Goal: Information Seeking & Learning: Learn about a topic

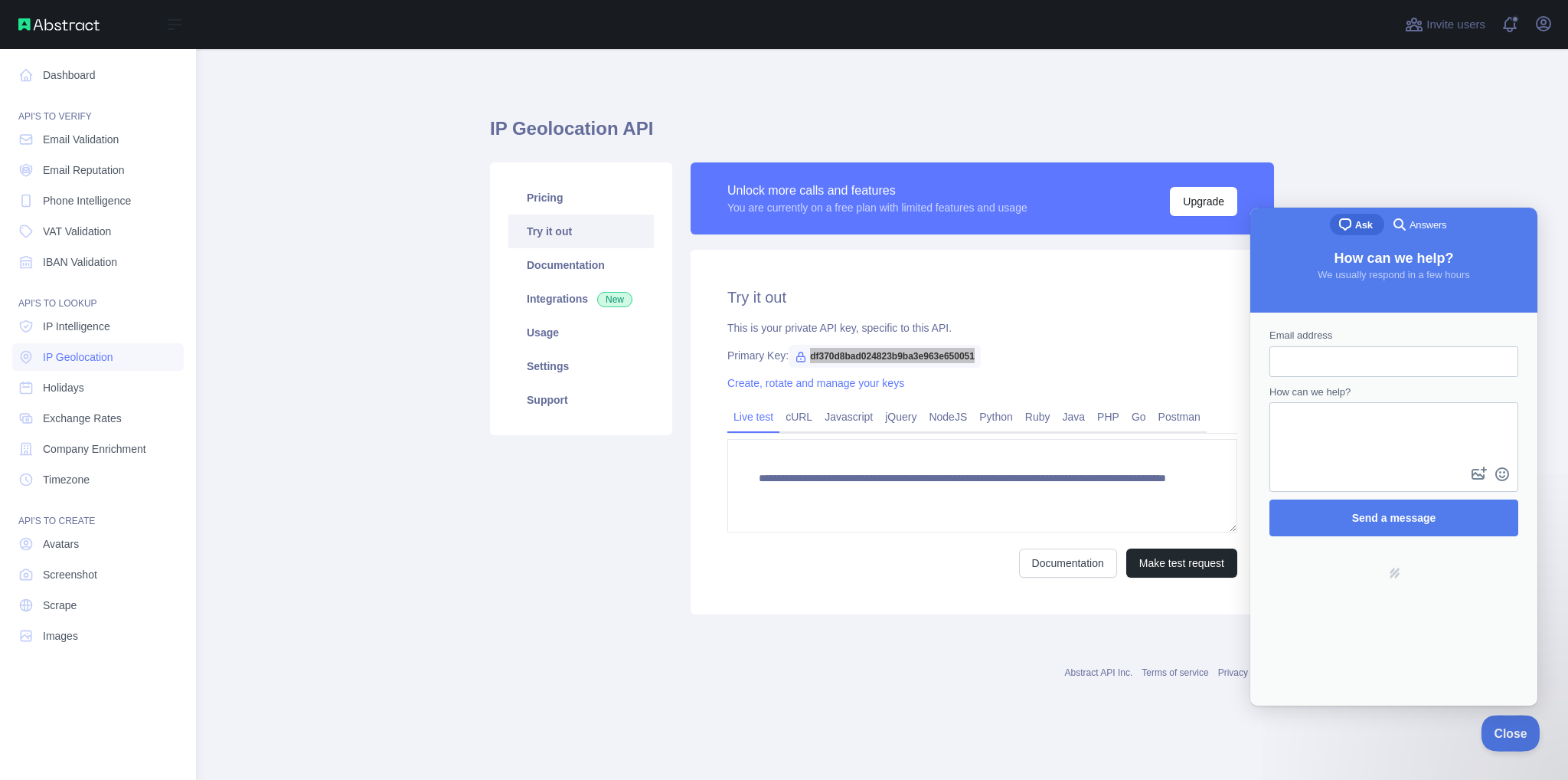
click at [1507, 736] on span "Close" at bounding box center [1507, 730] width 52 height 10
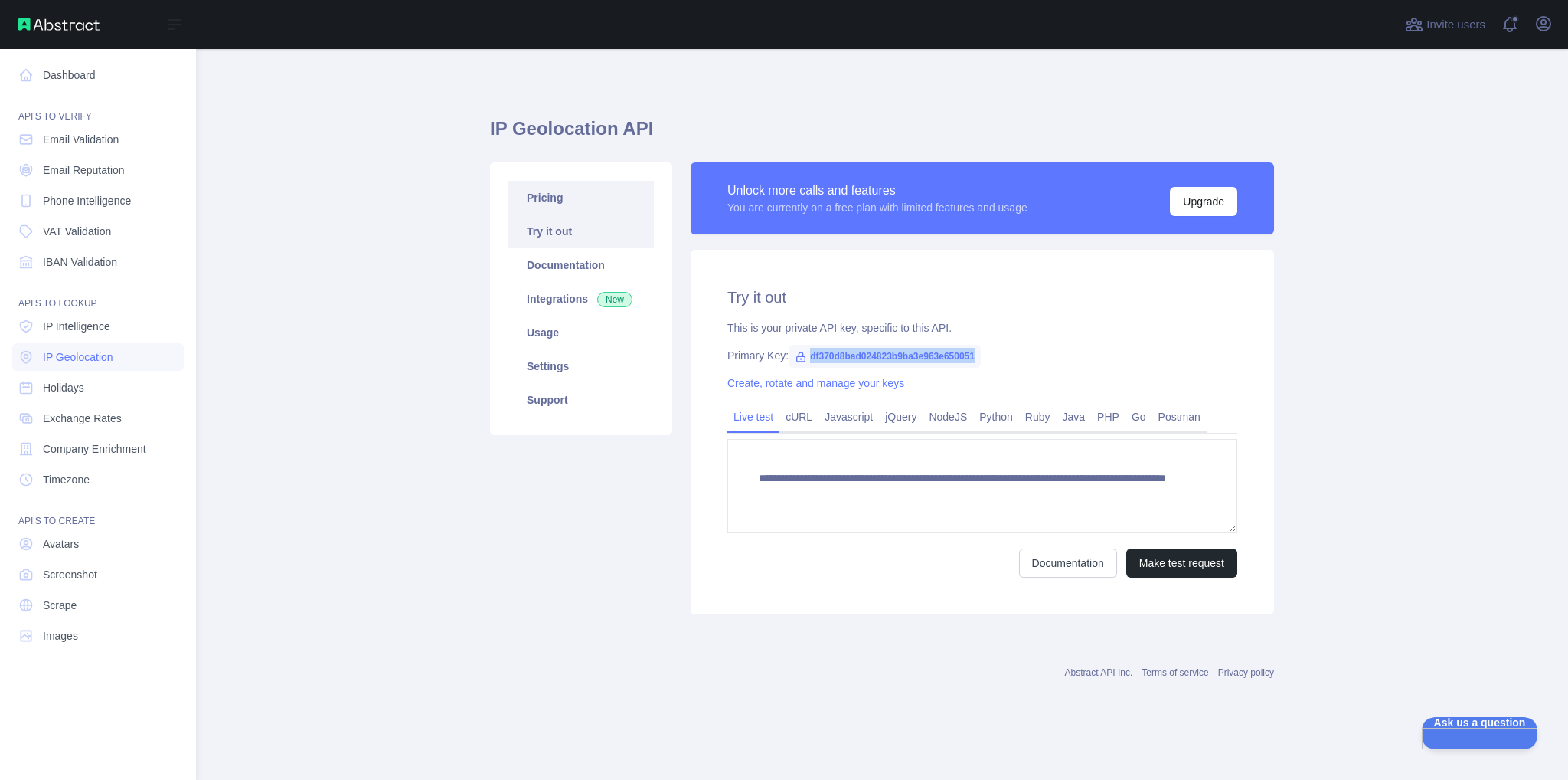
click at [553, 191] on link "Pricing" at bounding box center [580, 198] width 145 height 33
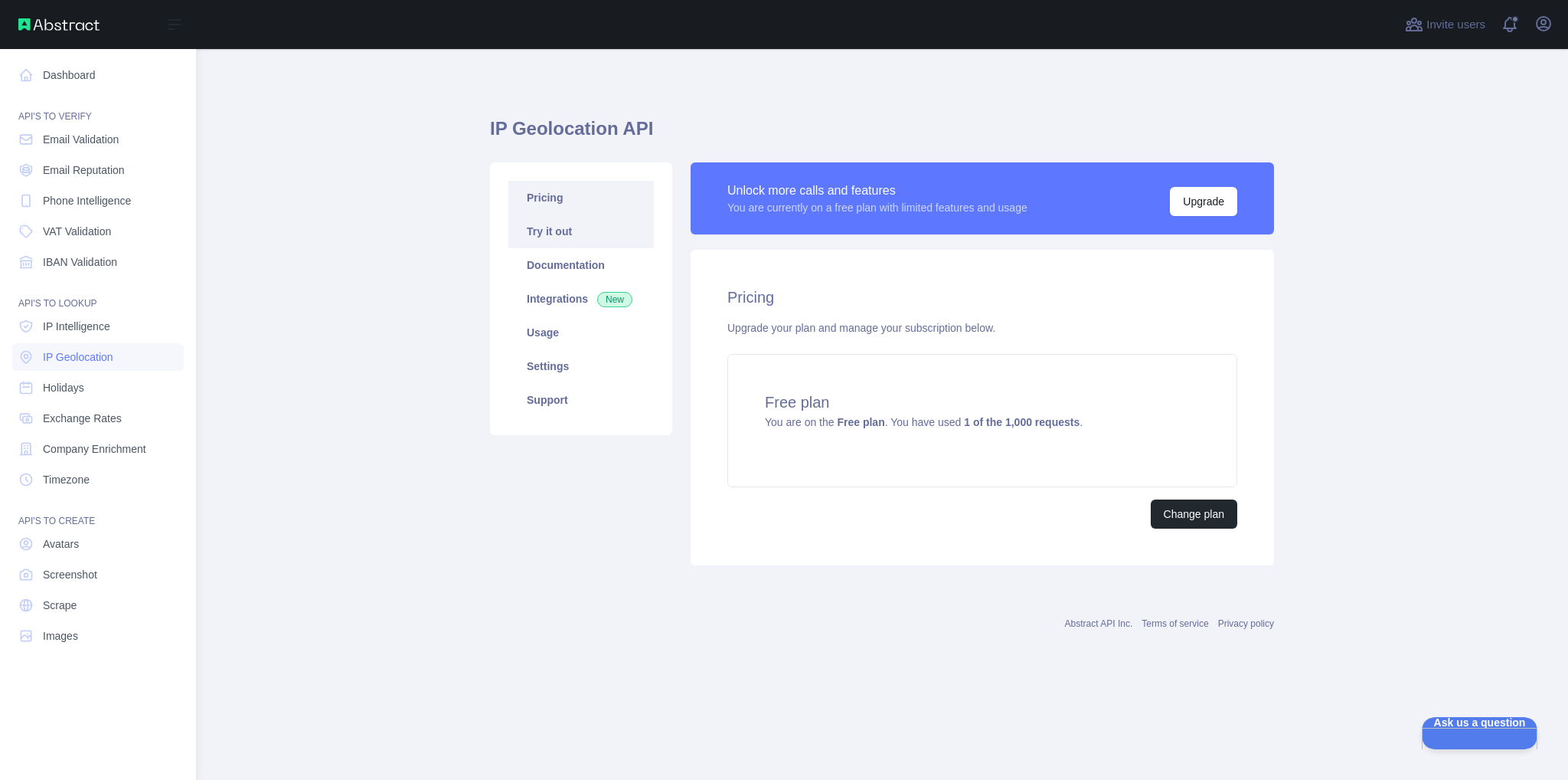
click at [545, 242] on link "Try it out" at bounding box center [580, 231] width 145 height 33
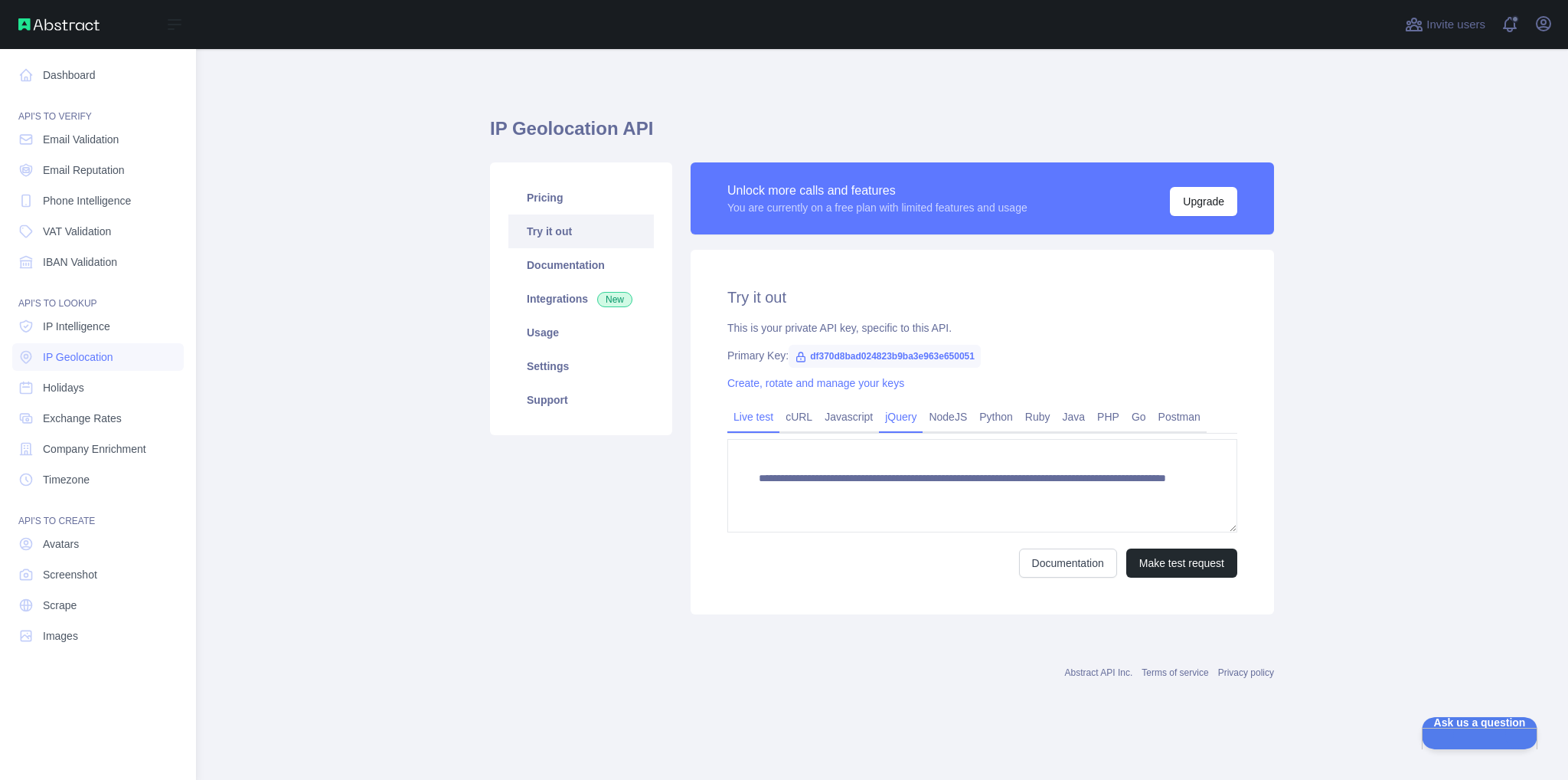
click at [904, 409] on link "jQuery" at bounding box center [900, 416] width 44 height 25
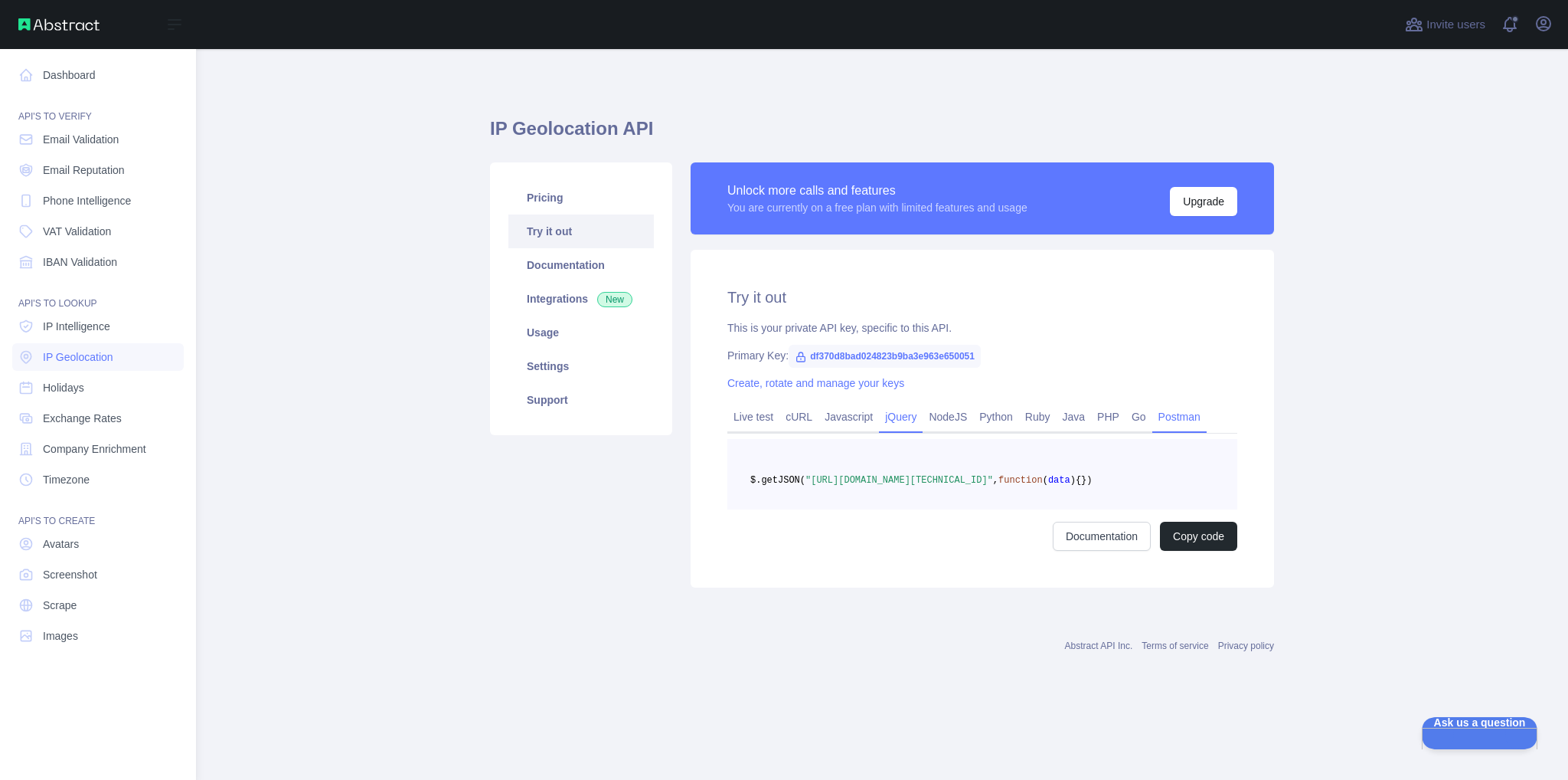
click at [1177, 411] on link "Postman" at bounding box center [1179, 416] width 54 height 25
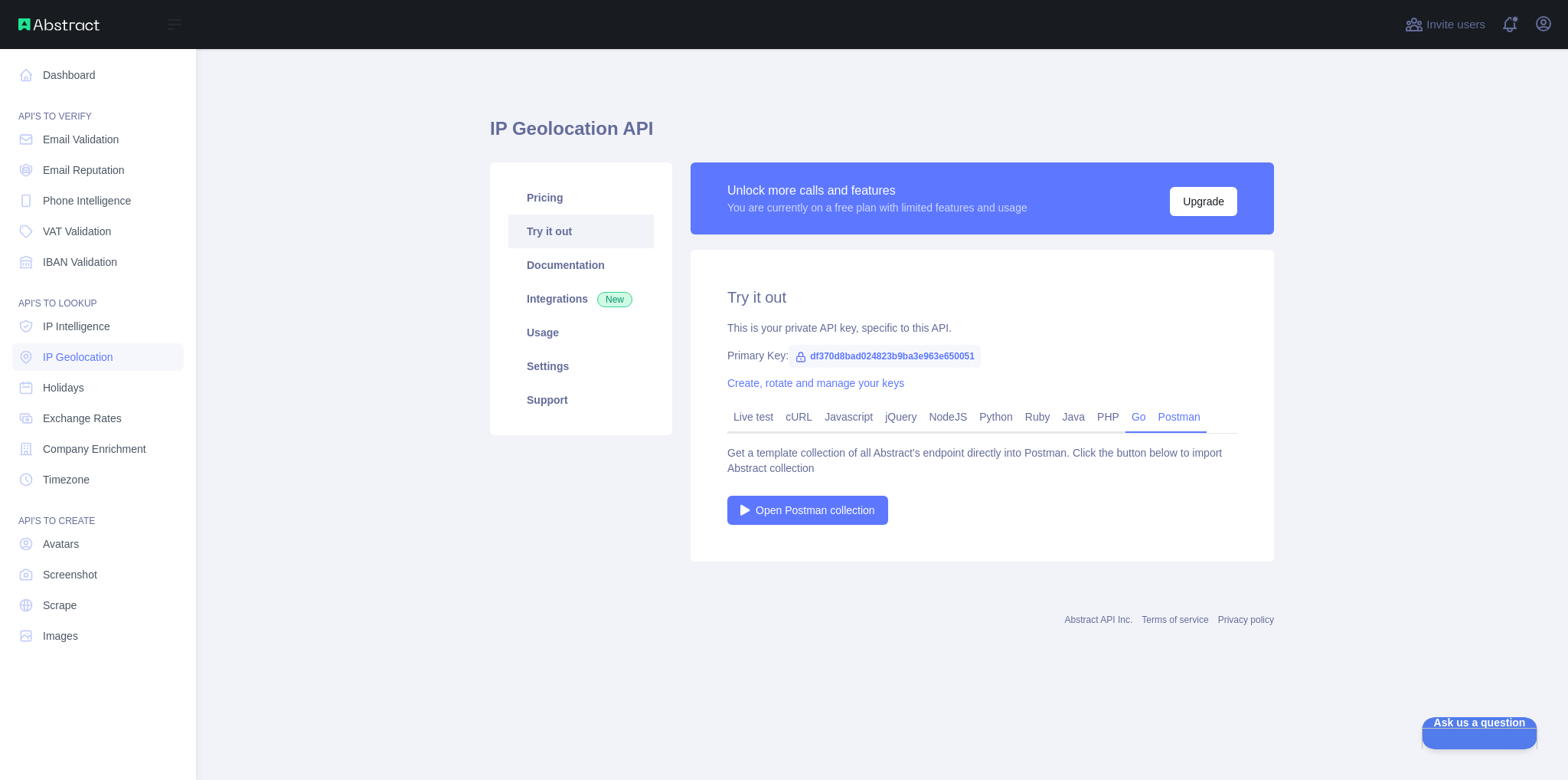
click at [1140, 415] on link "Go" at bounding box center [1138, 416] width 27 height 25
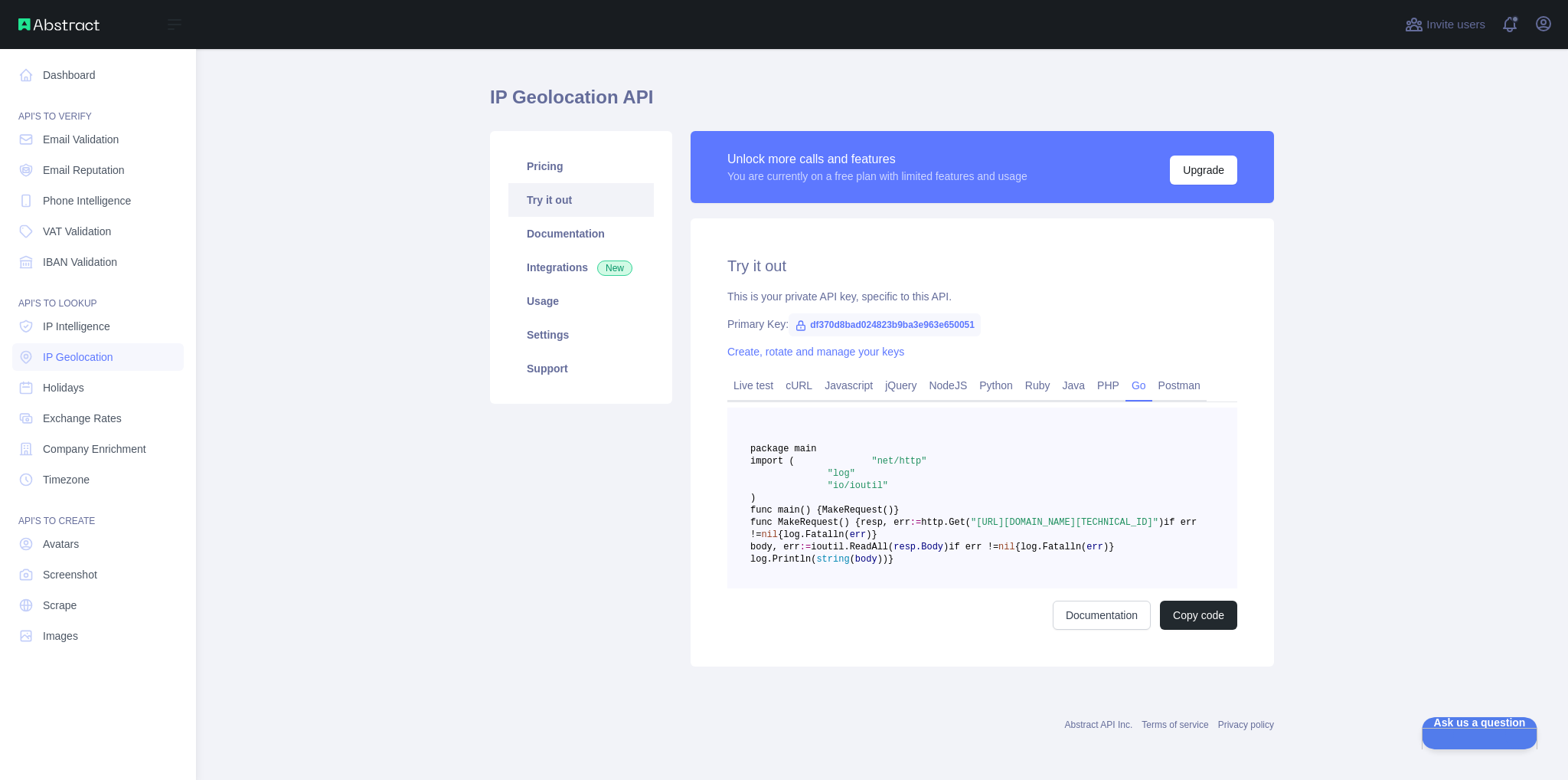
scroll to position [75, 0]
click at [1091, 373] on link "PHP" at bounding box center [1108, 385] width 34 height 25
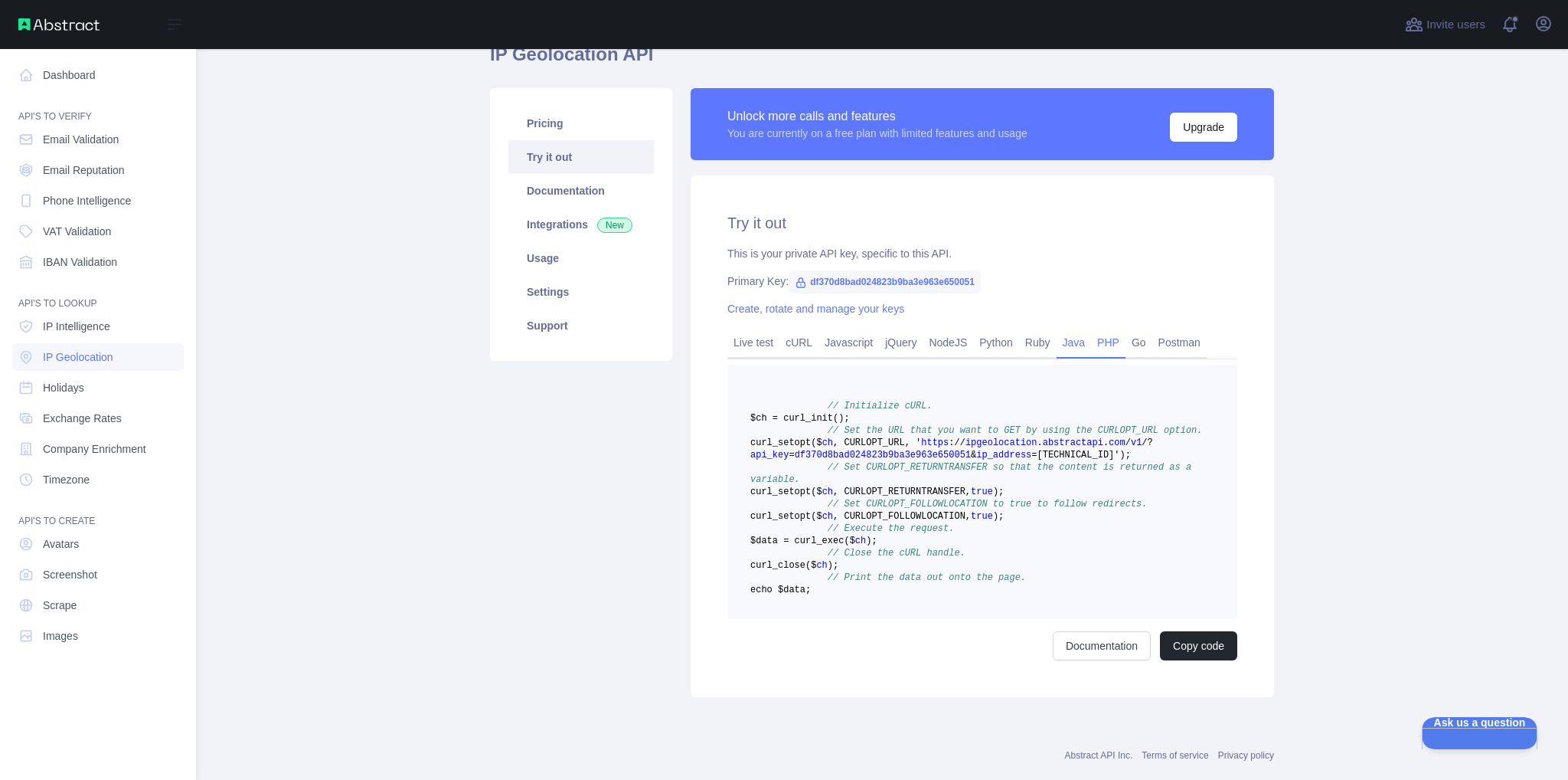
click at [1063, 334] on link "Java" at bounding box center [1074, 342] width 35 height 25
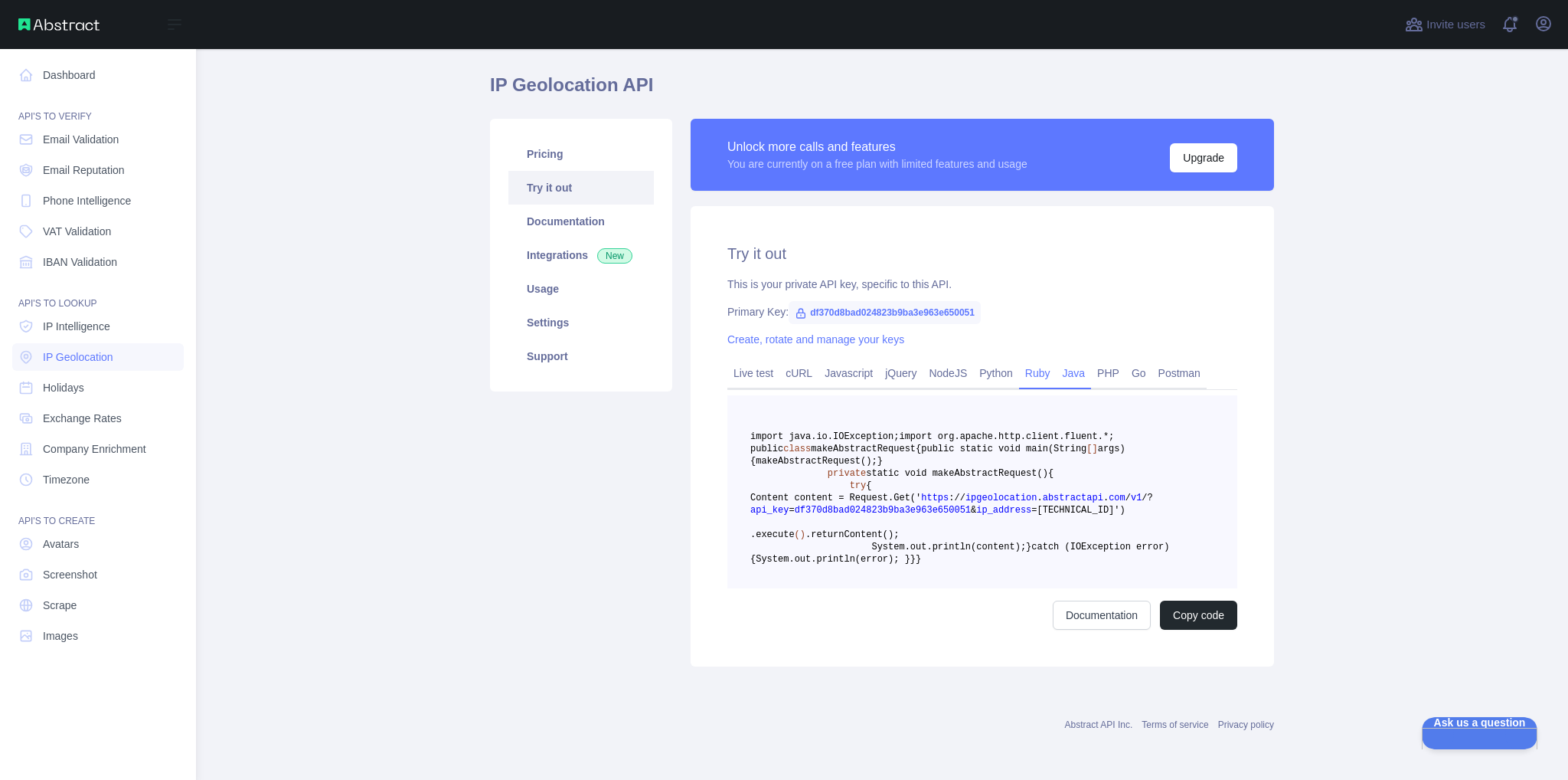
click at [1025, 361] on link "Ruby" at bounding box center [1037, 373] width 37 height 25
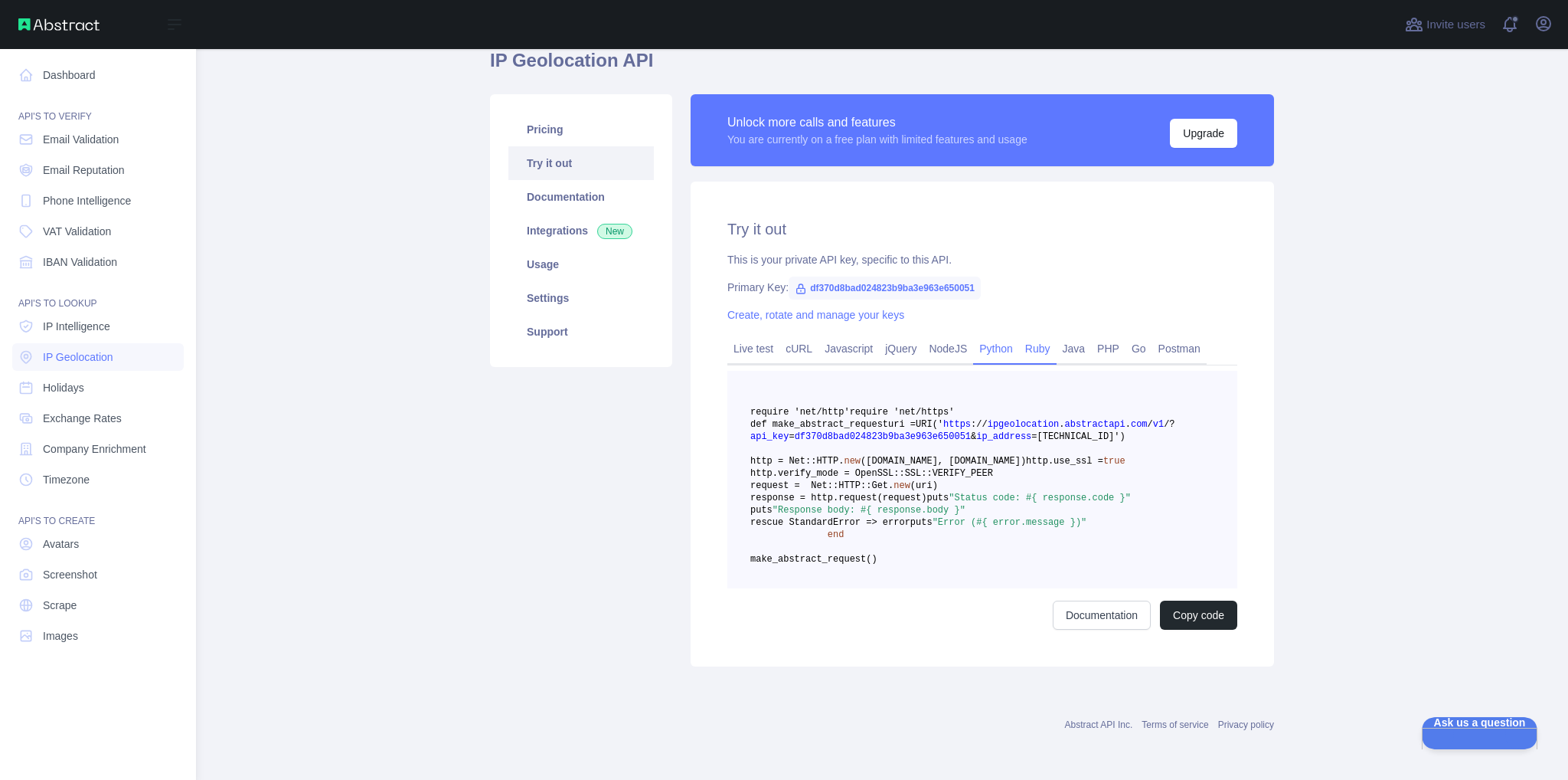
click at [980, 344] on link "Python" at bounding box center [996, 348] width 46 height 25
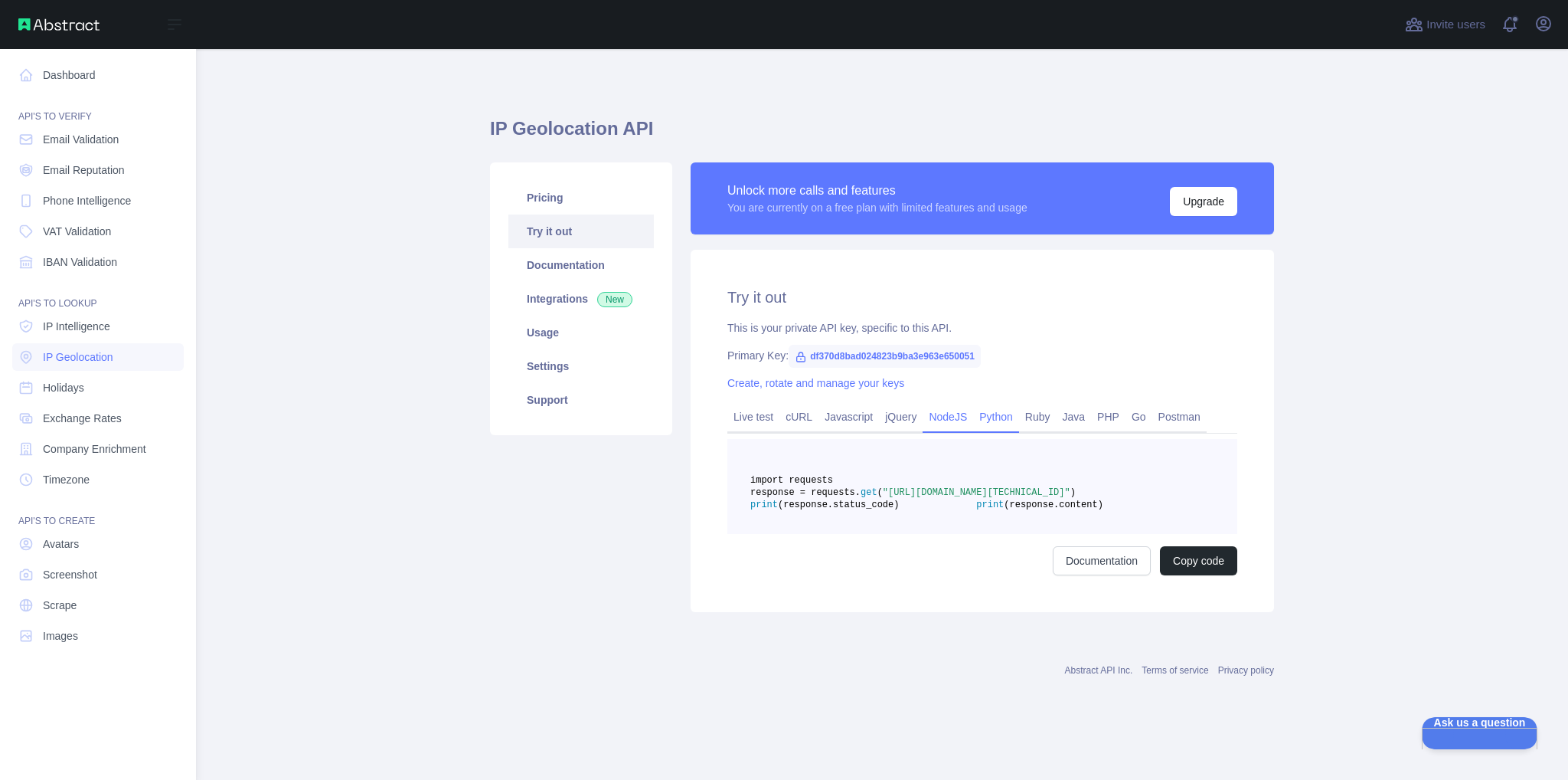
click at [950, 410] on link "NodeJS" at bounding box center [948, 416] width 51 height 25
click at [895, 410] on link "jQuery" at bounding box center [900, 416] width 44 height 25
